Goal: Information Seeking & Learning: Learn about a topic

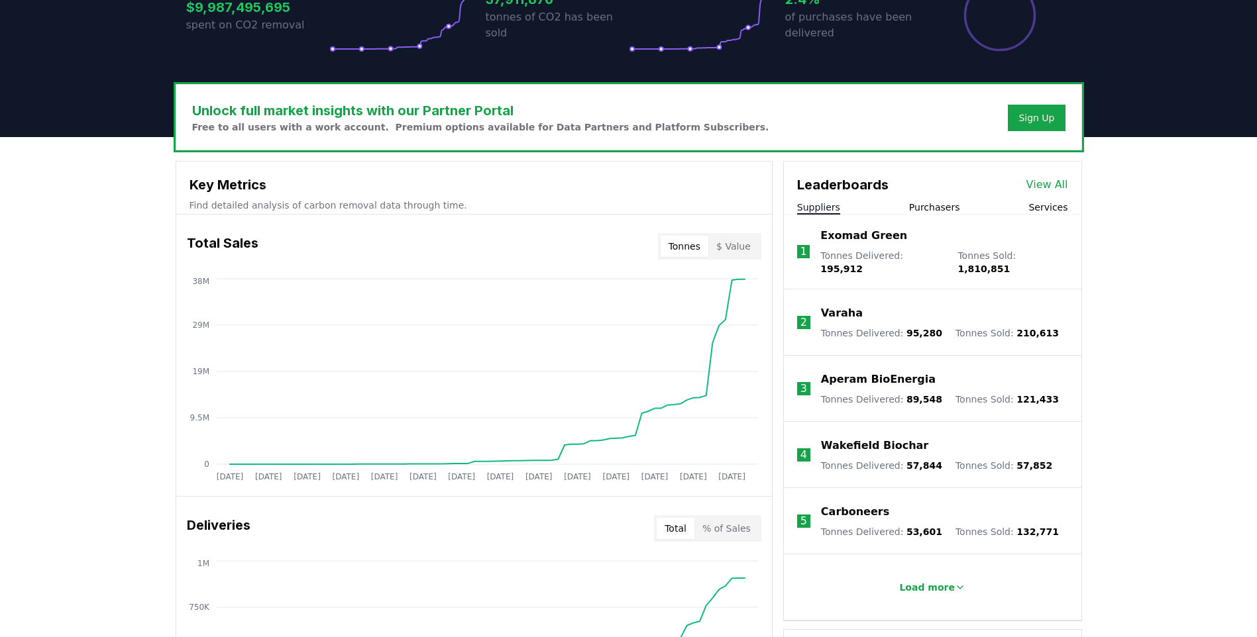
scroll to position [334, 0]
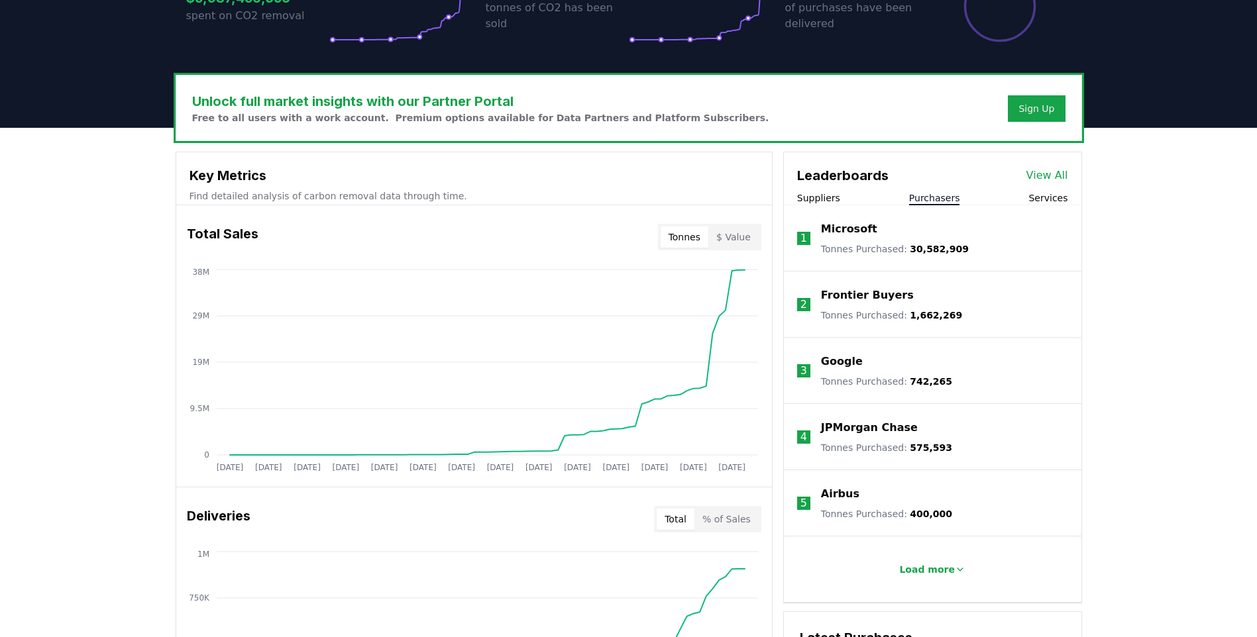
click at [953, 199] on button "Purchasers" at bounding box center [934, 197] width 51 height 13
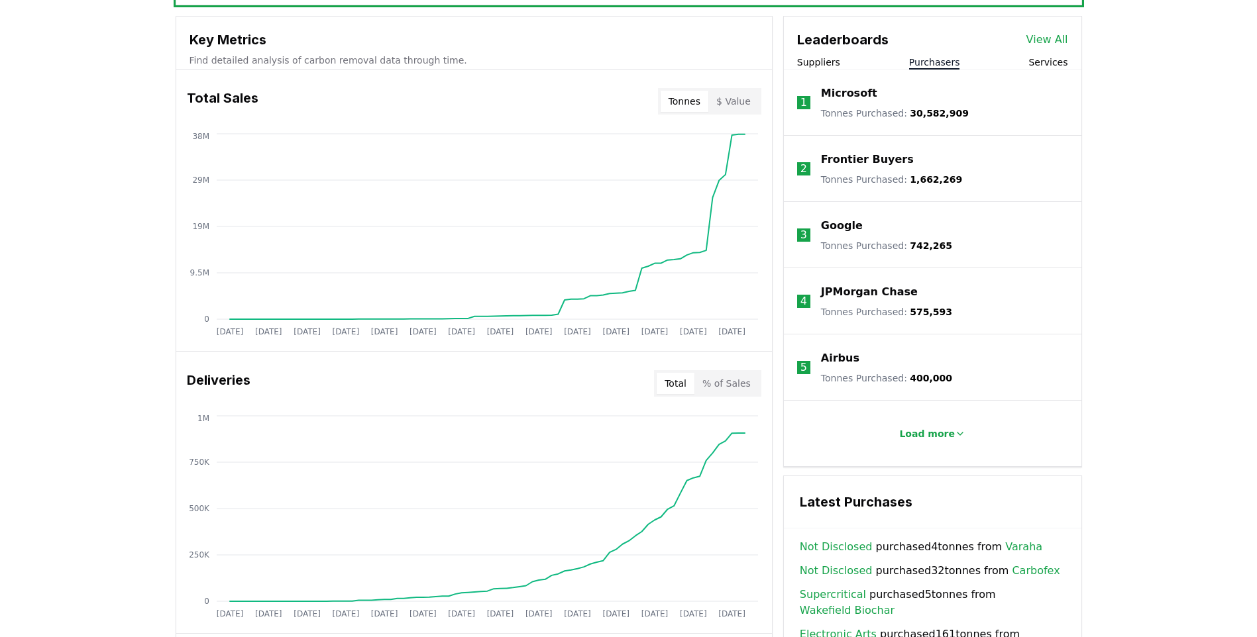
scroll to position [472, 0]
click at [936, 428] on p "Load more" at bounding box center [927, 431] width 56 height 13
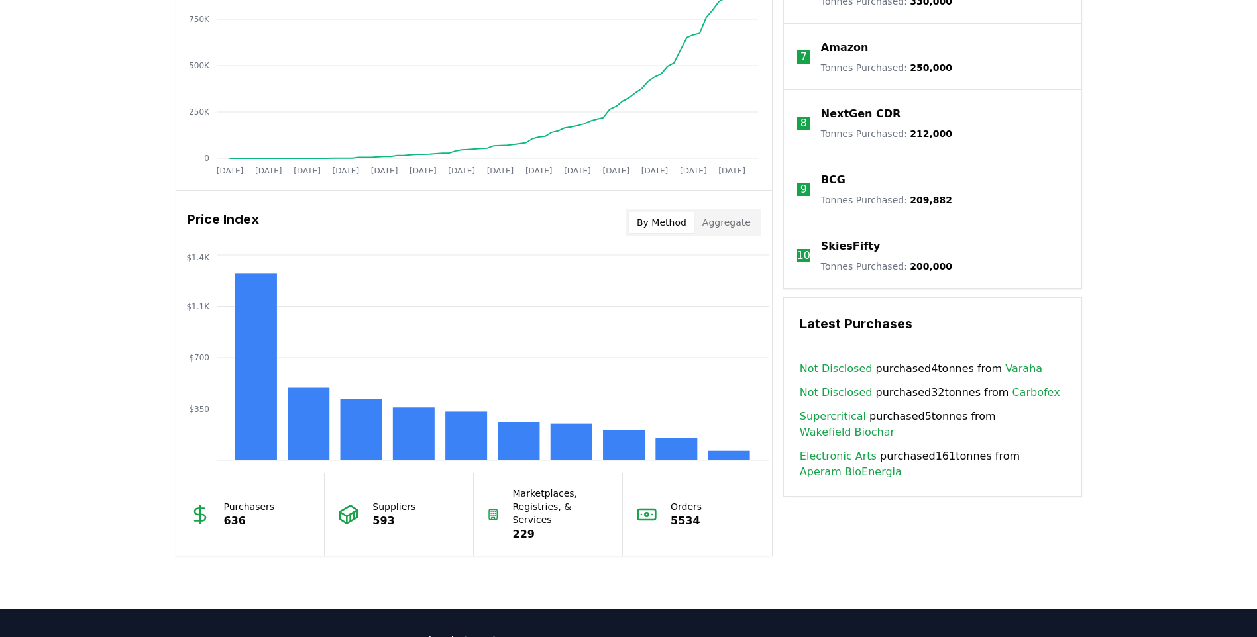
scroll to position [917, 0]
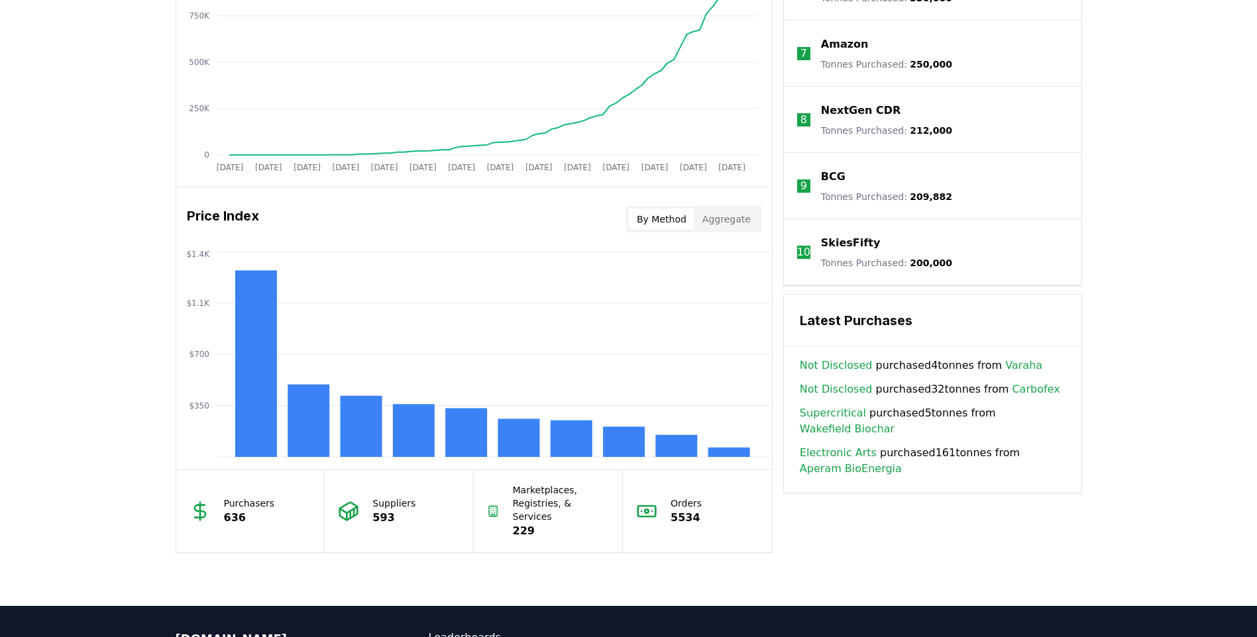
click at [739, 221] on button "Aggregate" at bounding box center [726, 219] width 64 height 21
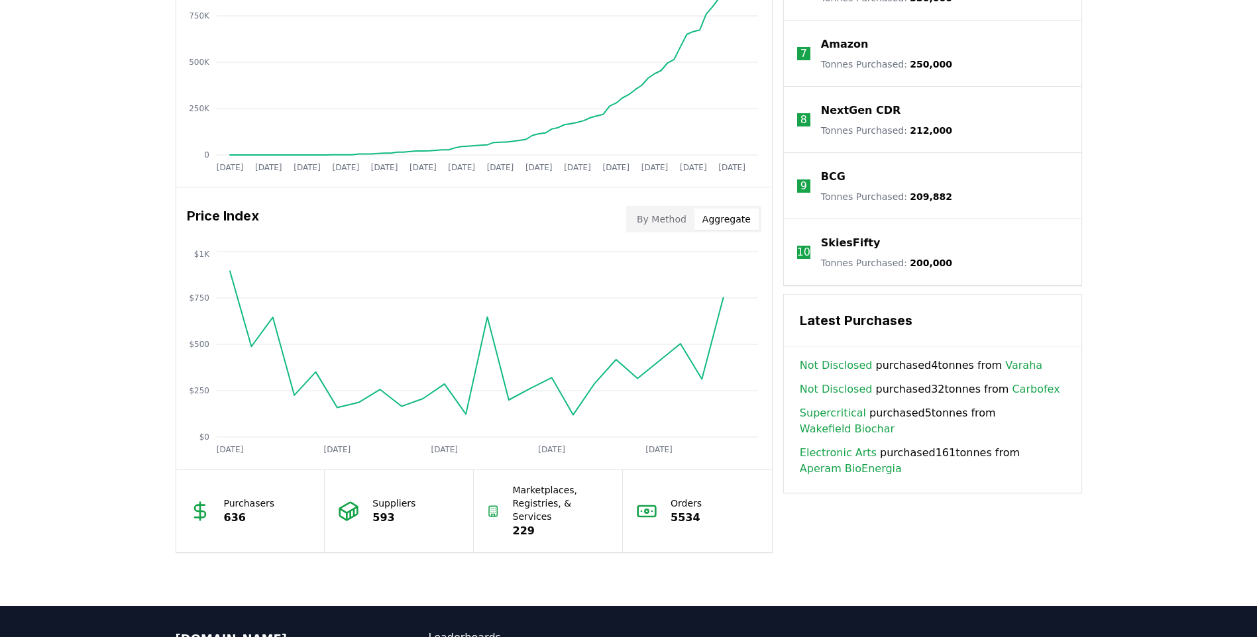
click at [671, 216] on button "By Method" at bounding box center [662, 219] width 66 height 21
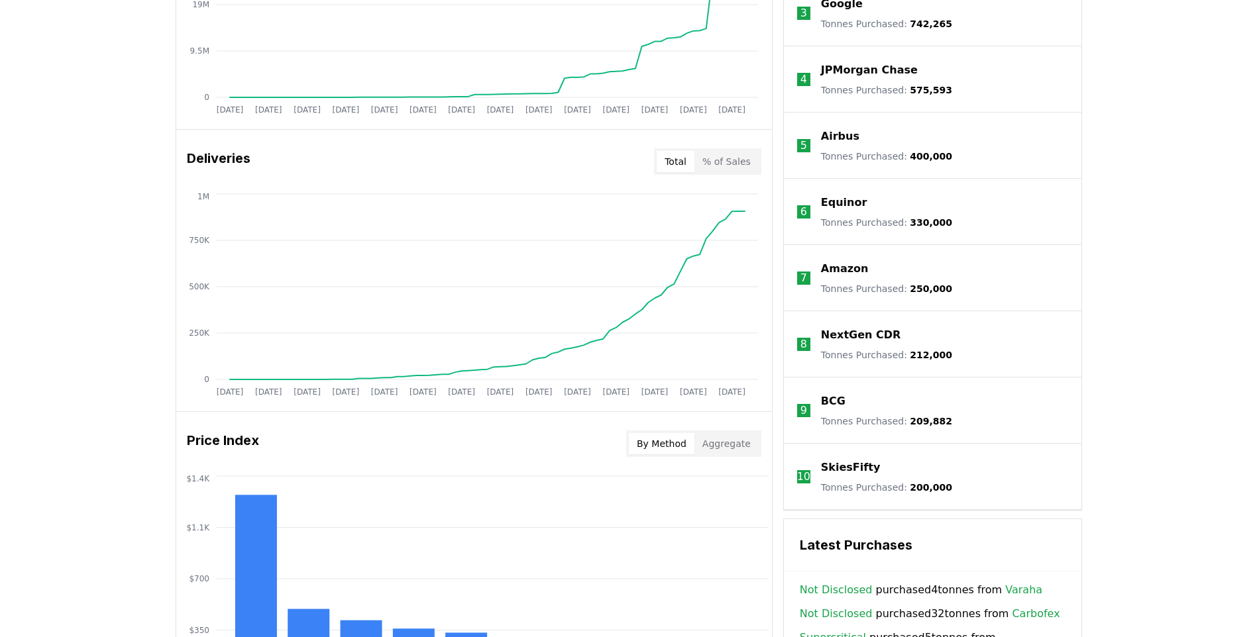
scroll to position [672, 0]
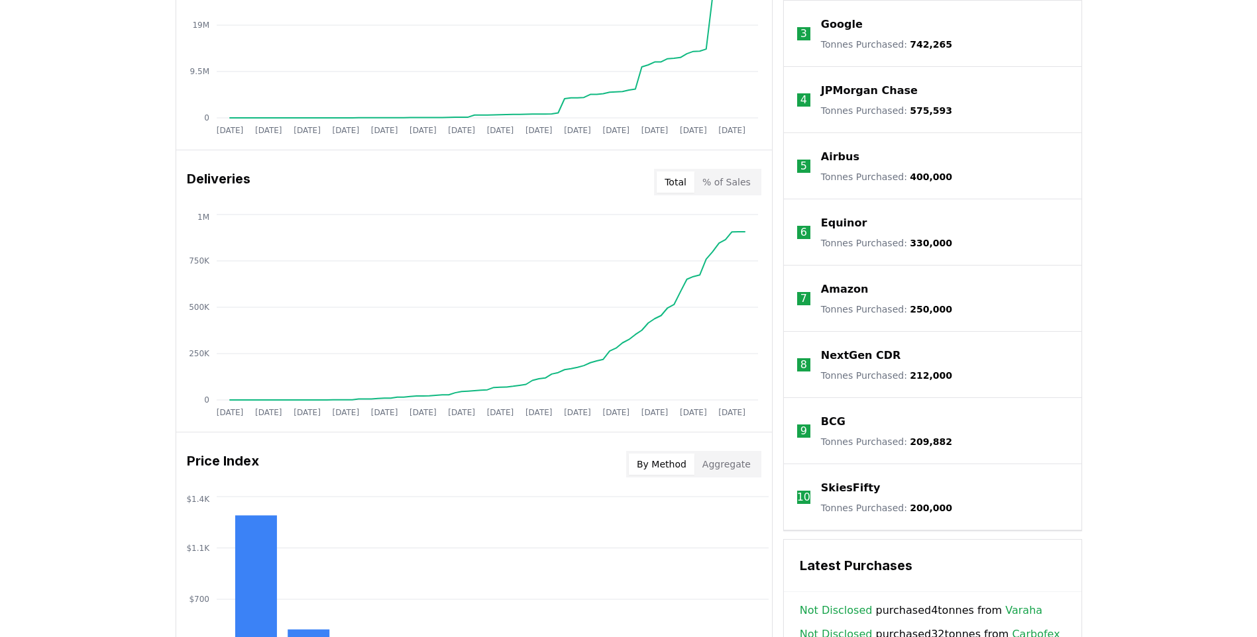
click at [749, 185] on button "% of Sales" at bounding box center [726, 182] width 64 height 21
click at [684, 181] on button "Total" at bounding box center [675, 182] width 38 height 21
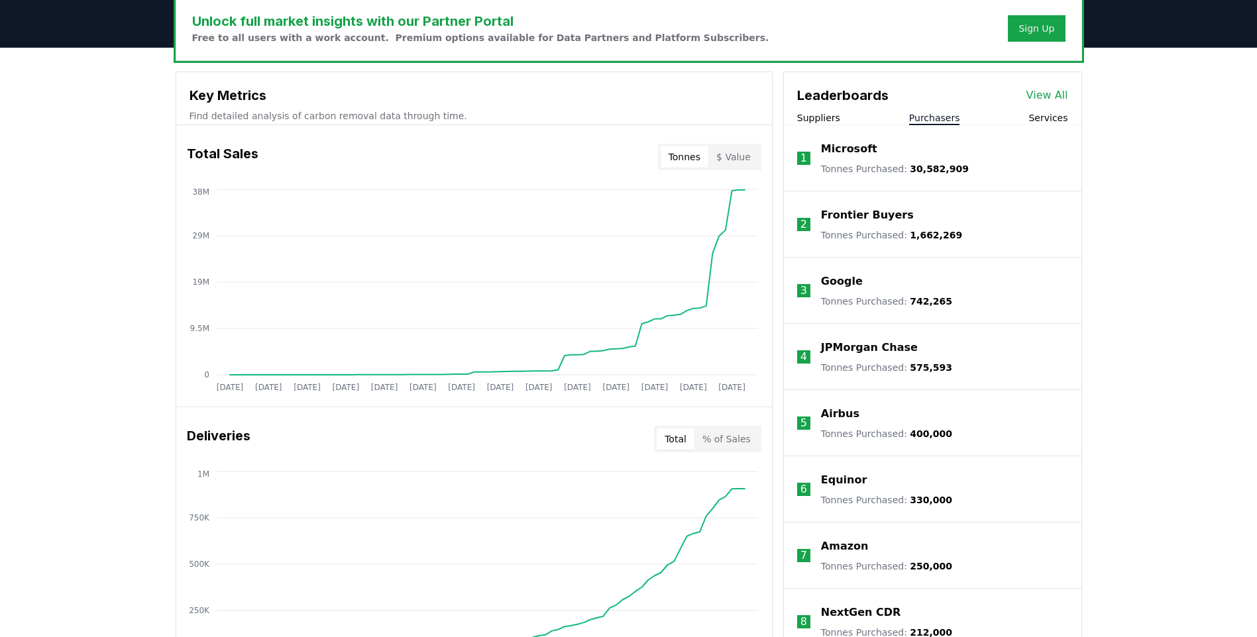
scroll to position [411, 0]
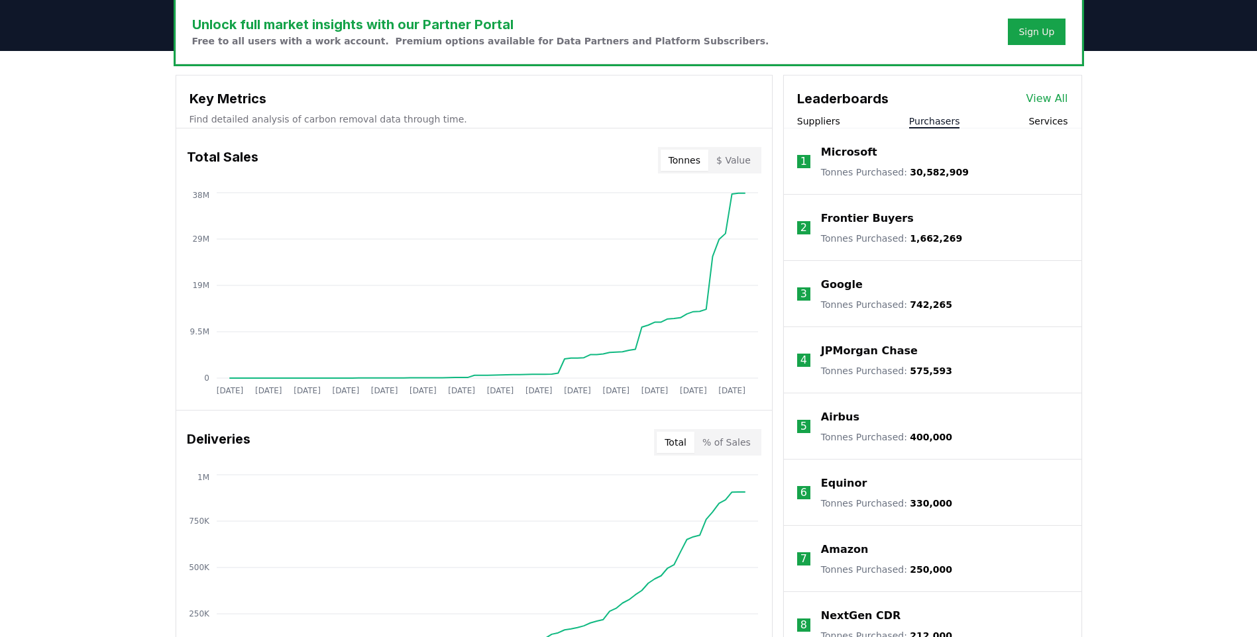
click at [692, 161] on button "Tonnes" at bounding box center [684, 160] width 48 height 21
click at [724, 158] on button "$ Value" at bounding box center [733, 160] width 50 height 21
click at [699, 158] on button "Tonnes" at bounding box center [684, 160] width 48 height 21
drag, startPoint x: 1256, startPoint y: 249, endPoint x: 1258, endPoint y: 213, distance: 36.5
click at [1256, 213] on html "CDR . fyi Leaderboards CDR Map Pricing Survey Events Partners About Us Blog Con…" at bounding box center [628, 447] width 1257 height 1716
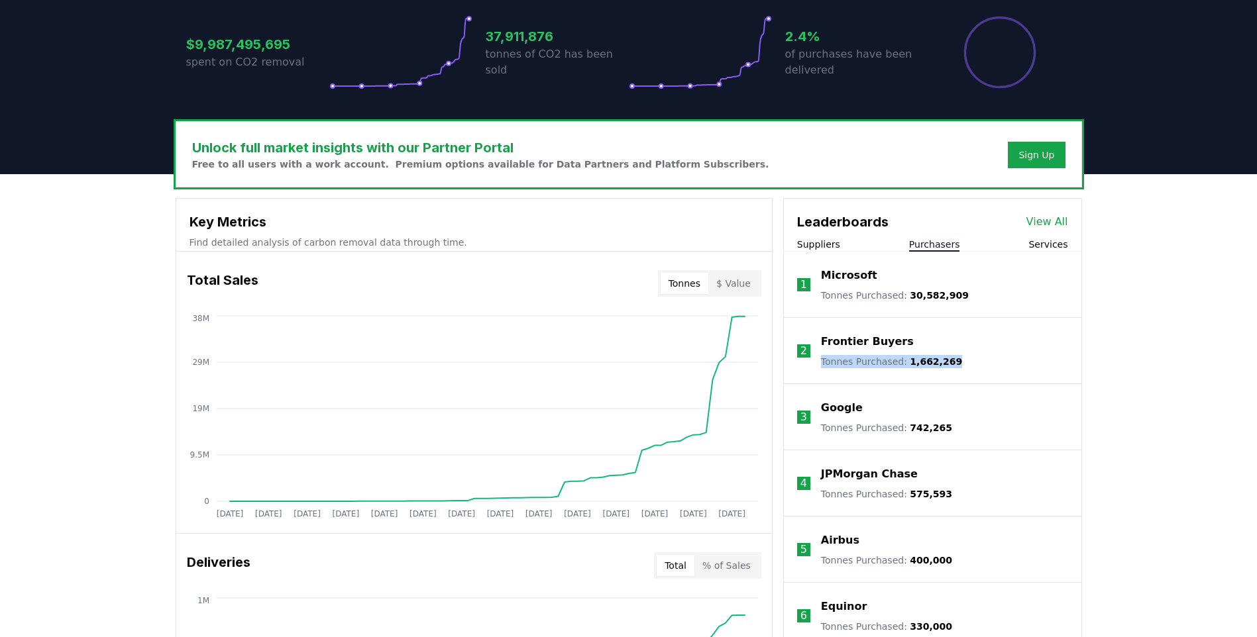
scroll to position [286, 0]
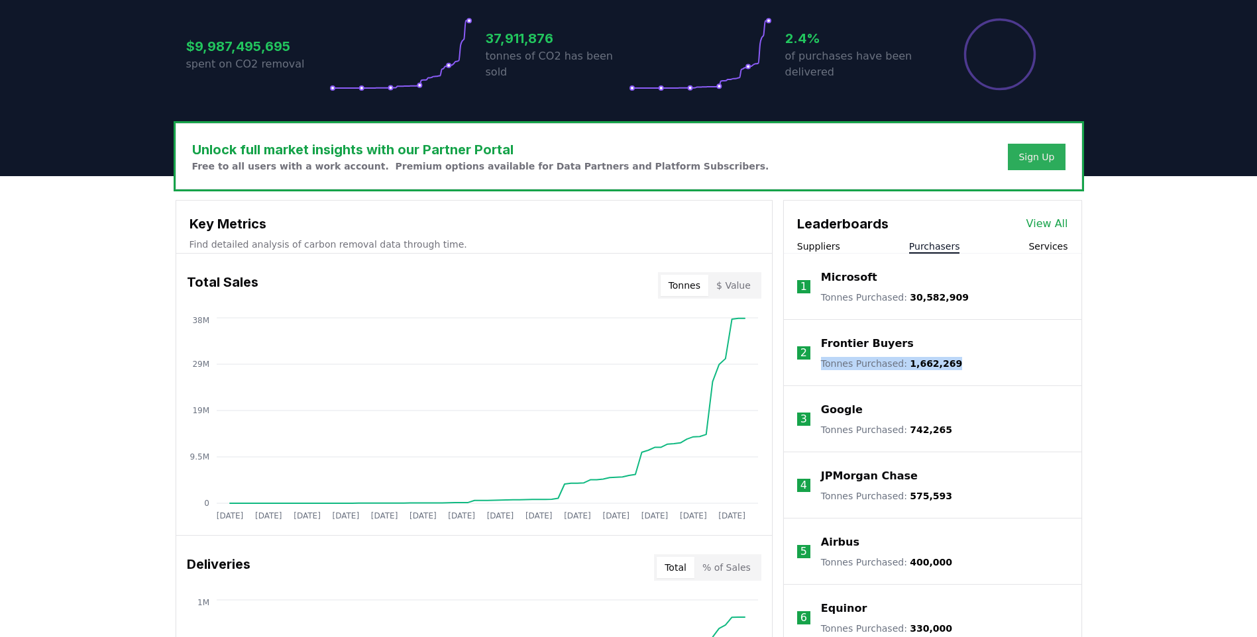
click at [1039, 154] on div "Sign Up" at bounding box center [1036, 156] width 36 height 13
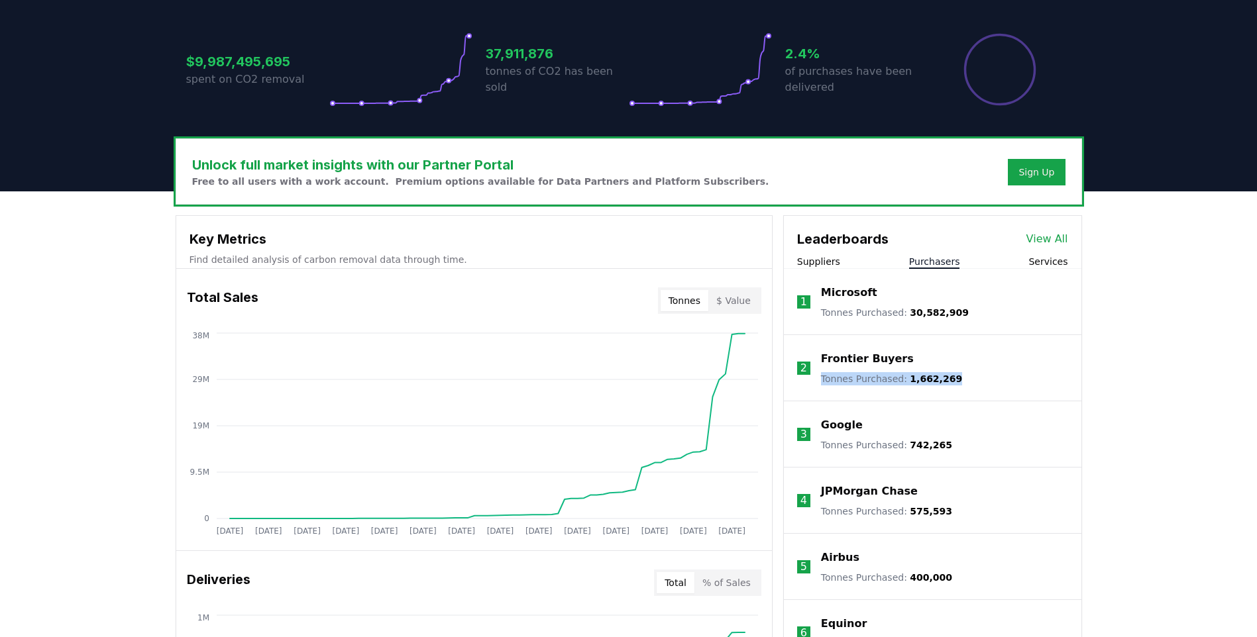
scroll to position [1066, 0]
